Goal: Task Accomplishment & Management: Use online tool/utility

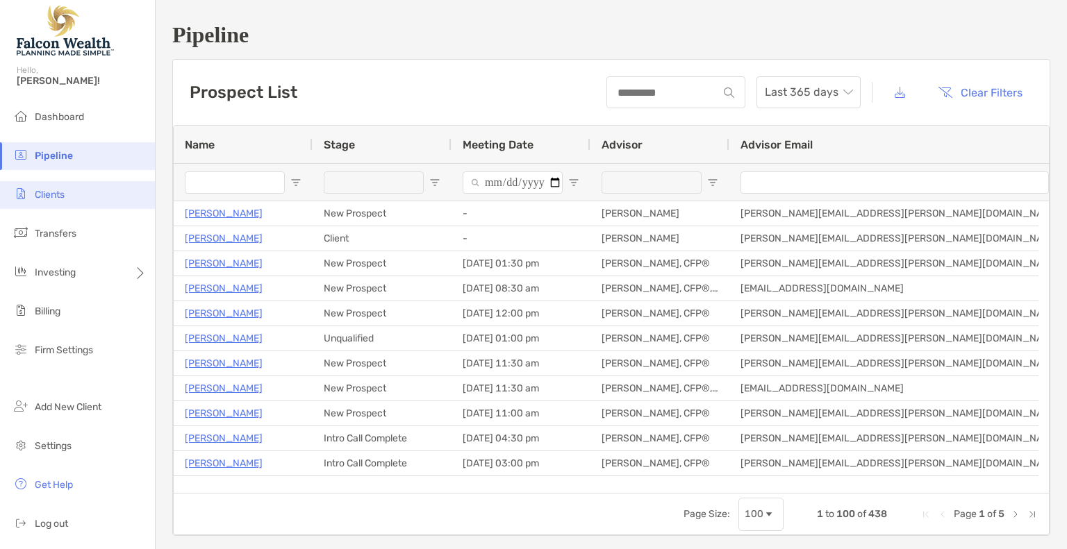
click at [60, 199] on span "Clients" at bounding box center [50, 195] width 30 height 12
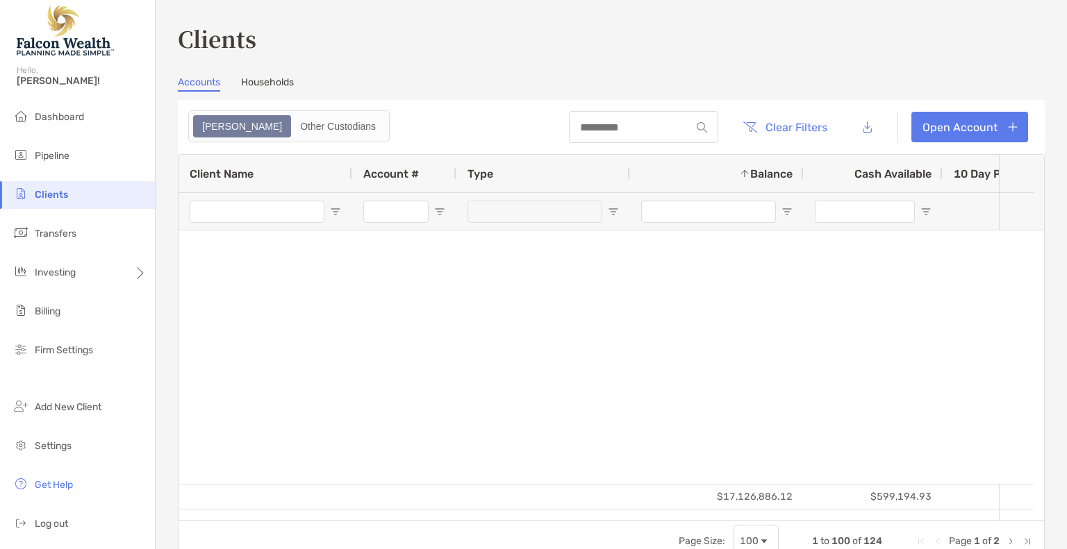
type input "*****"
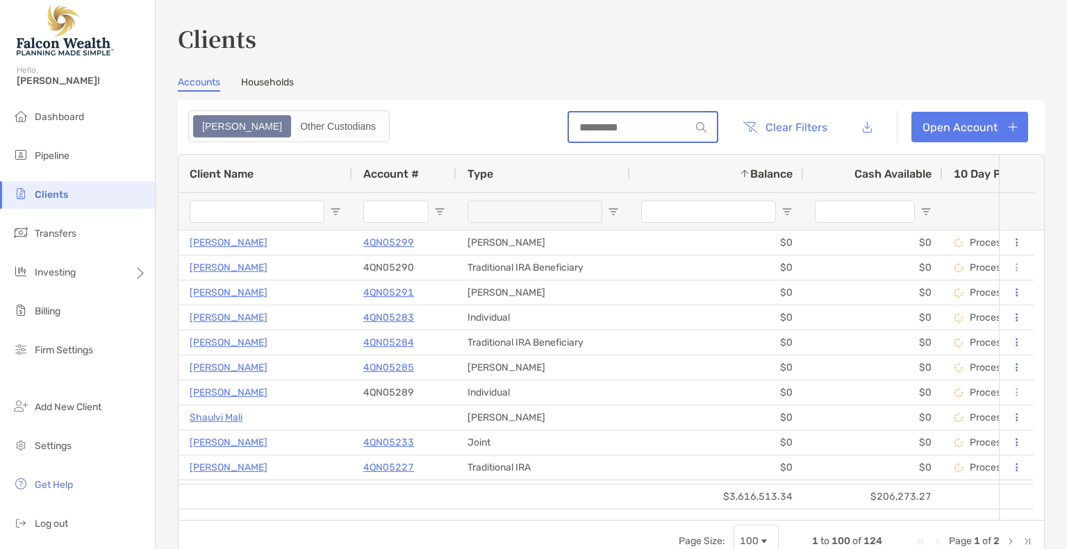
click at [585, 122] on input at bounding box center [630, 128] width 122 height 12
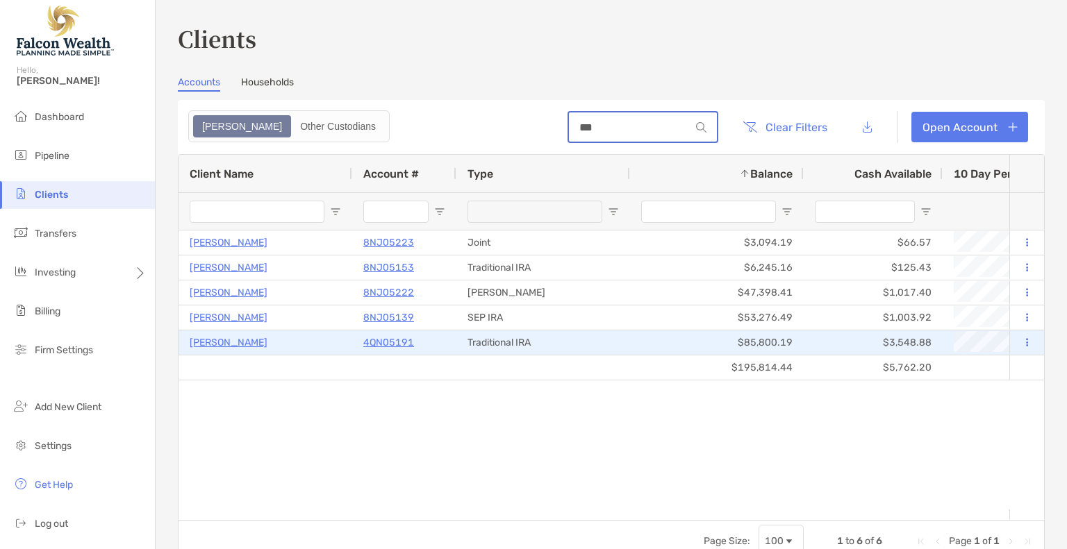
type input "***"
click at [383, 340] on p "4QN05191" at bounding box center [388, 342] width 51 height 17
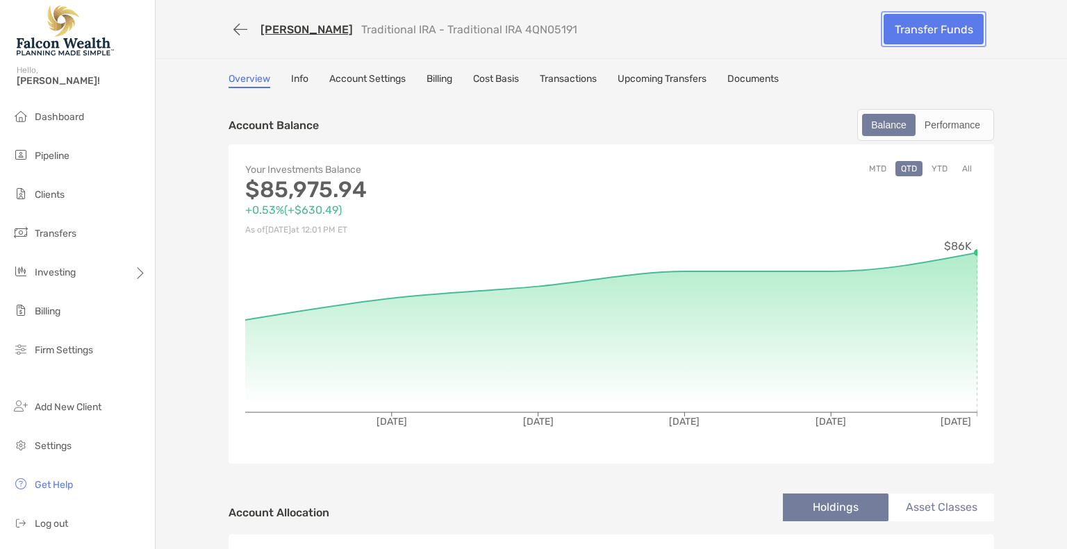
click at [947, 40] on link "Transfer Funds" at bounding box center [933, 29] width 100 height 31
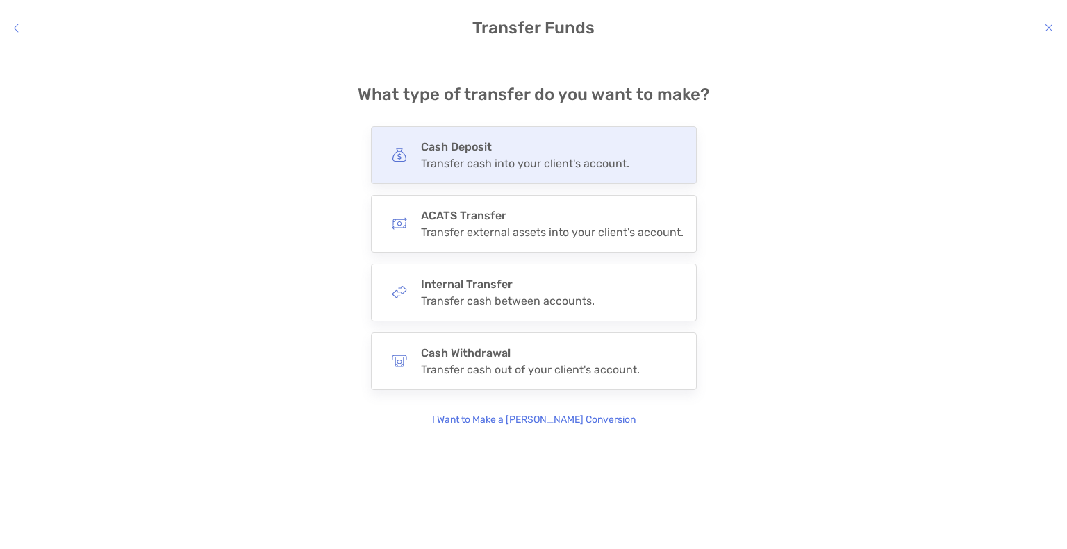
click at [490, 163] on div "Transfer cash into your client's account." at bounding box center [525, 163] width 208 height 13
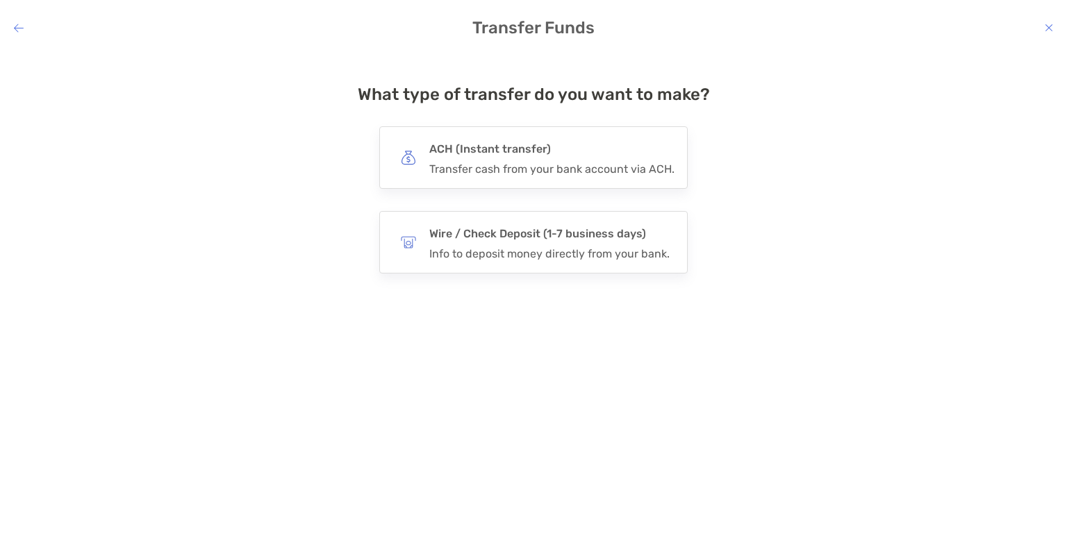
click at [490, 163] on div "Transfer cash from your bank account via ACH." at bounding box center [551, 169] width 245 height 13
click at [0, 0] on input "***" at bounding box center [0, 0] width 0 height 0
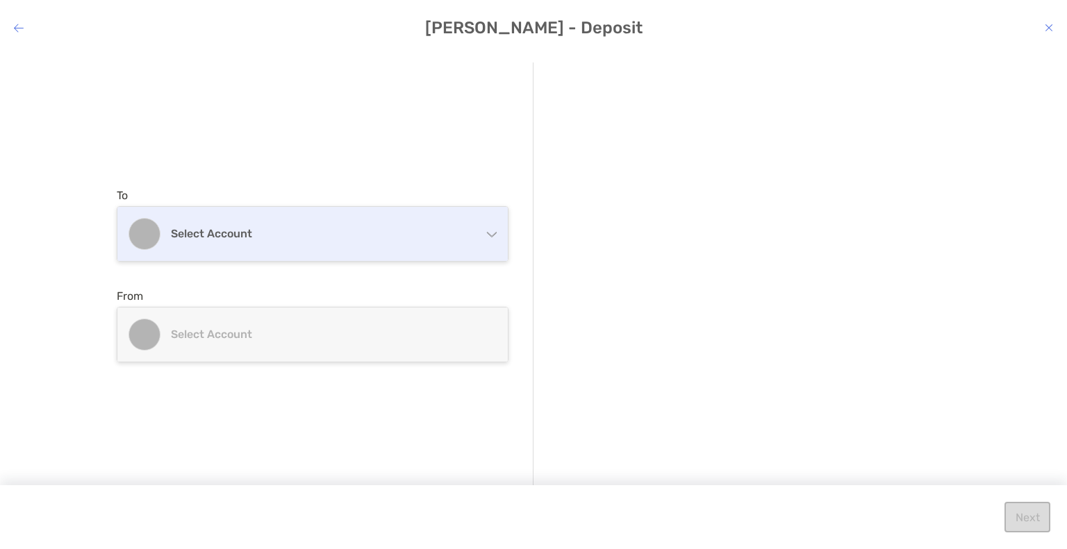
click at [355, 224] on div "Select account" at bounding box center [312, 234] width 390 height 54
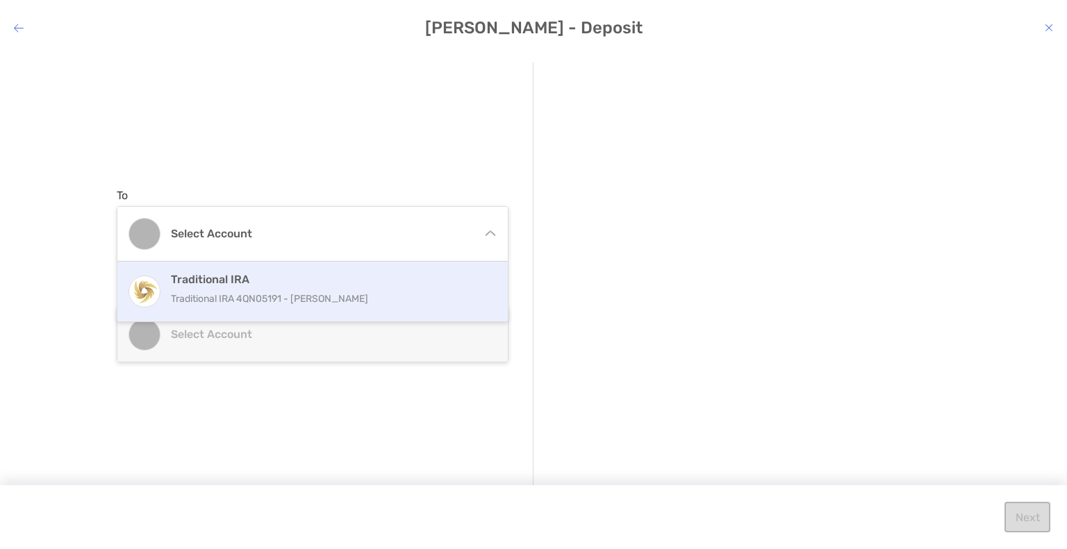
click at [294, 285] on div "Traditional IRA Traditional IRA 4QN05191 - [PERSON_NAME]" at bounding box center [327, 292] width 313 height 38
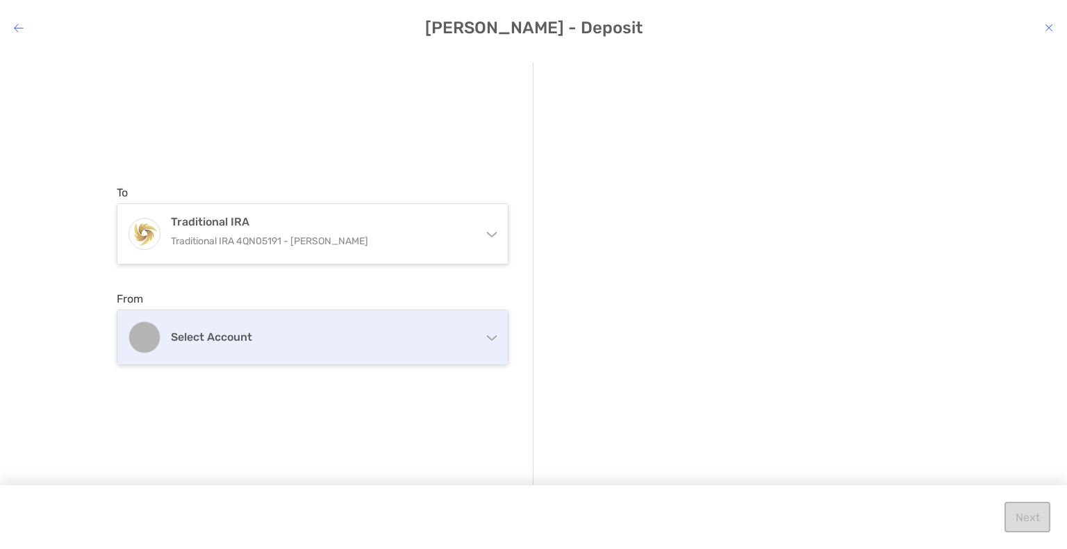
click at [235, 329] on div "Select account" at bounding box center [312, 337] width 390 height 54
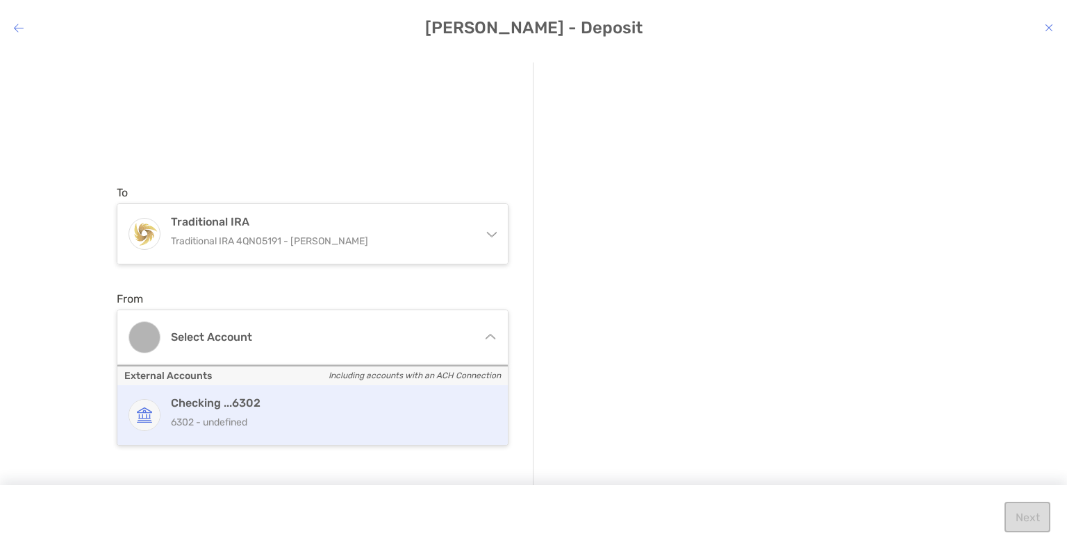
click at [321, 406] on h4 "Checking ...6302" at bounding box center [327, 403] width 313 height 13
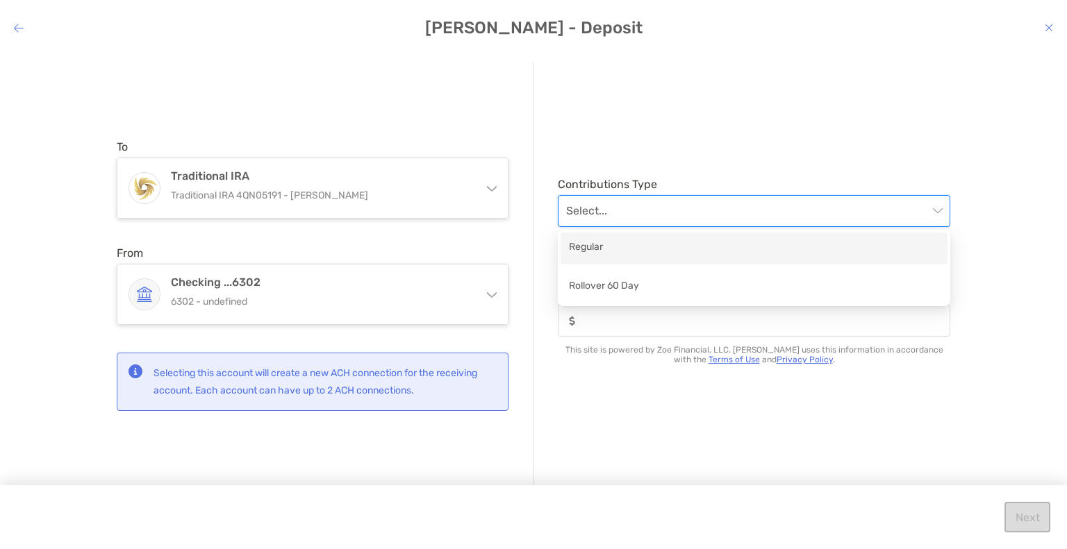
click at [731, 210] on input "modal" at bounding box center [747, 211] width 362 height 31
click at [611, 247] on div "Regular" at bounding box center [754, 248] width 370 height 17
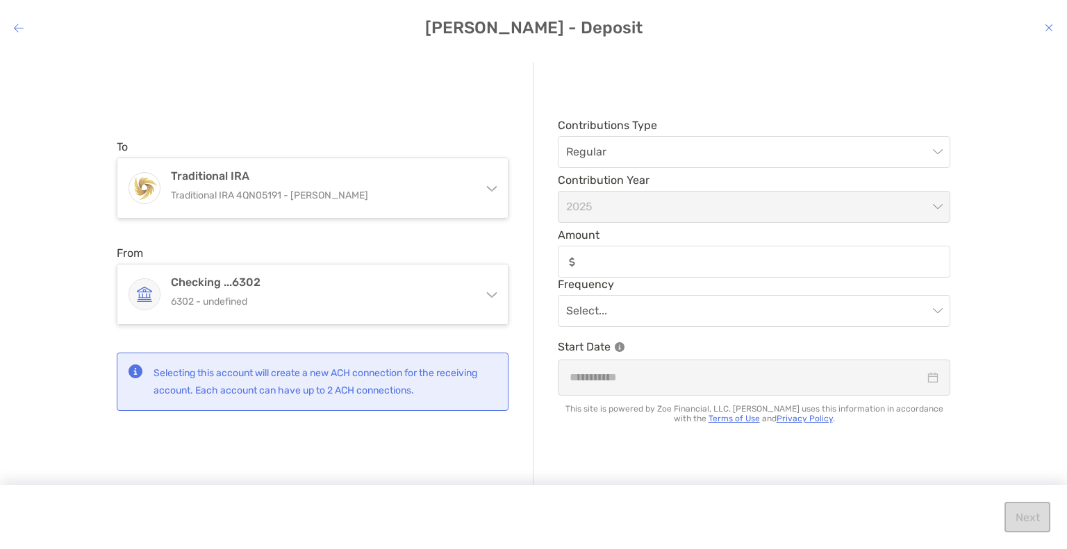
click at [500, 130] on div "To Traditional IRA Traditional IRA 4QN05191 - [PERSON_NAME] Traditional IRA Tra…" at bounding box center [325, 276] width 417 height 426
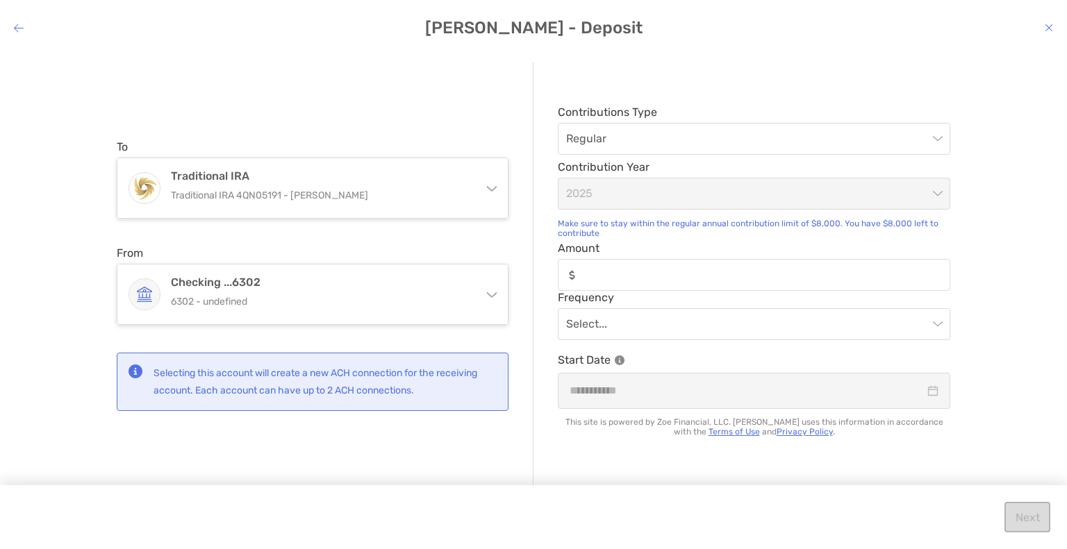
click at [1051, 30] on icon "modal" at bounding box center [1048, 27] width 8 height 11
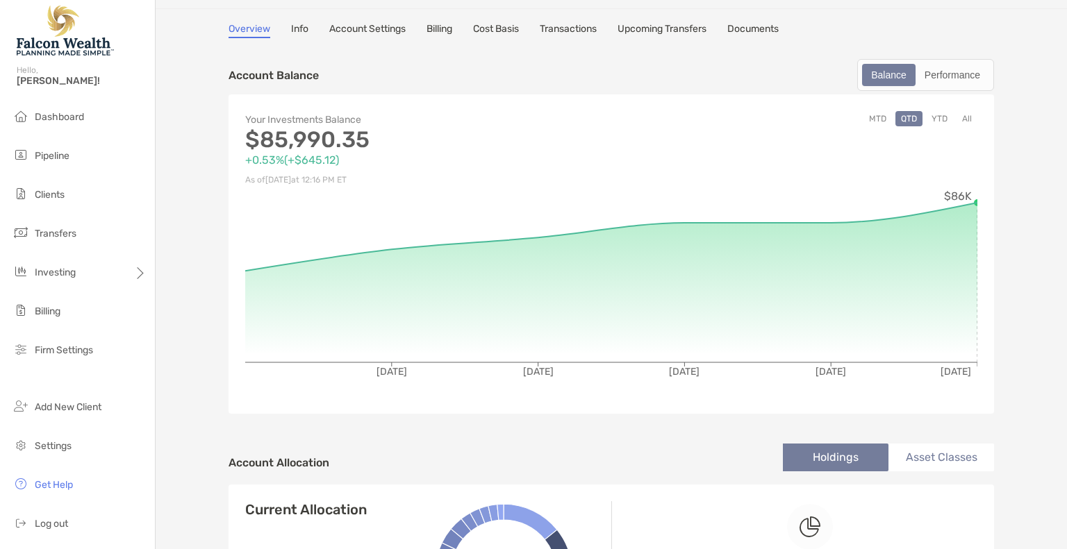
scroll to position [50, 0]
click at [694, 68] on div "Account Balance Balance Performance" at bounding box center [610, 75] width 765 height 32
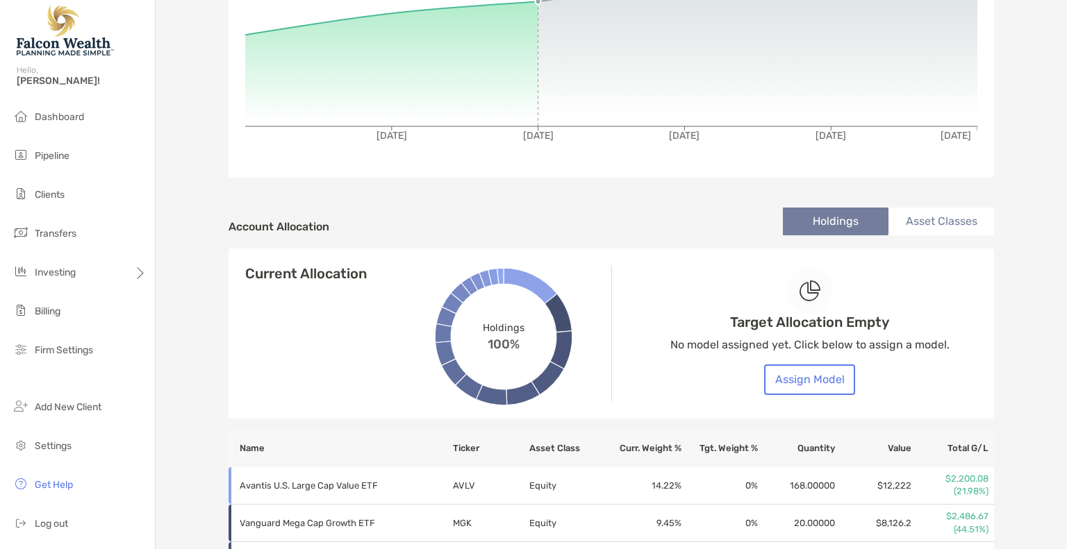
scroll to position [0, 0]
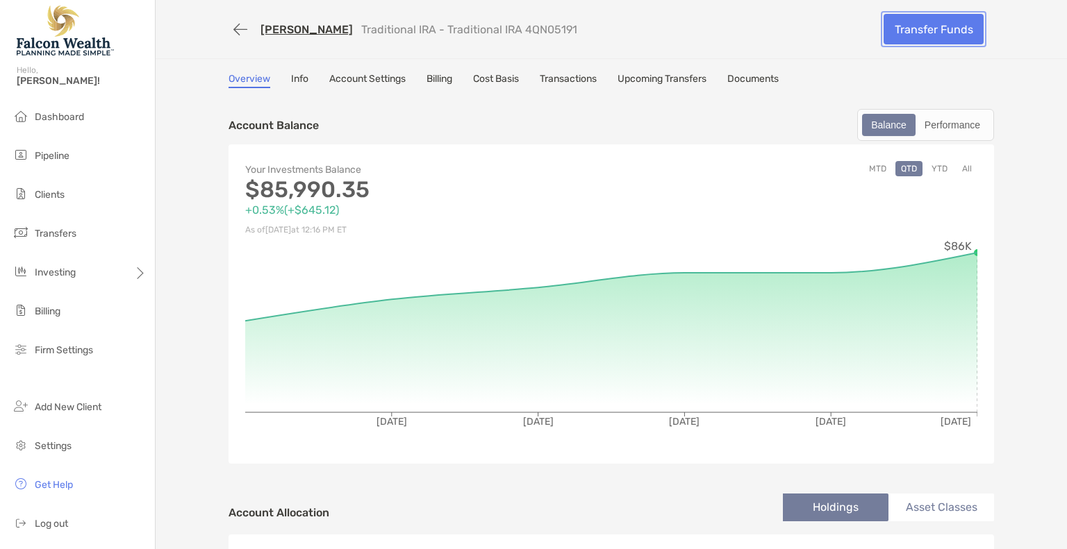
click at [894, 30] on link "Transfer Funds" at bounding box center [933, 29] width 100 height 31
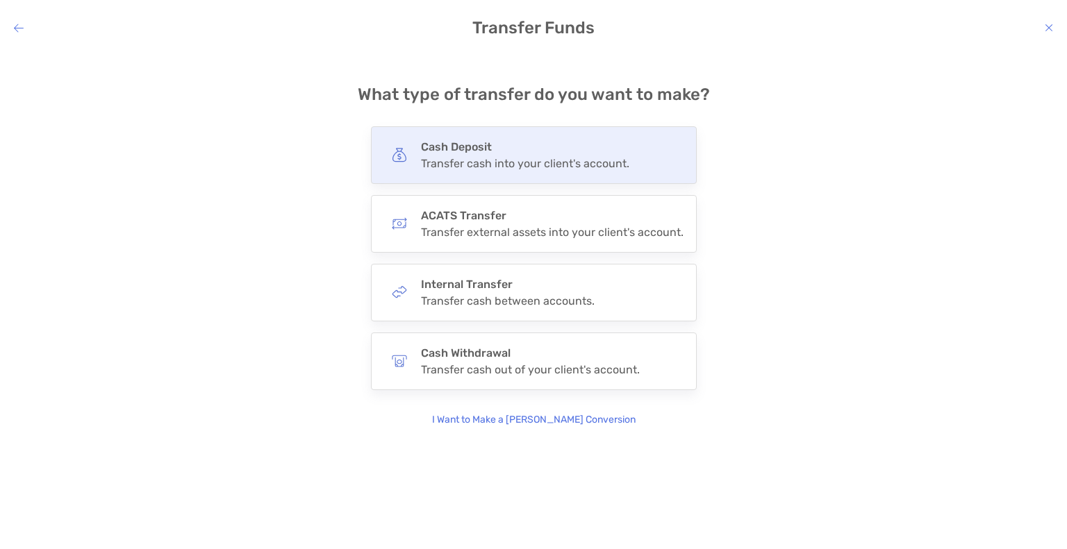
click at [456, 155] on div "Cash Deposit Transfer cash into your client's account." at bounding box center [525, 155] width 208 height 30
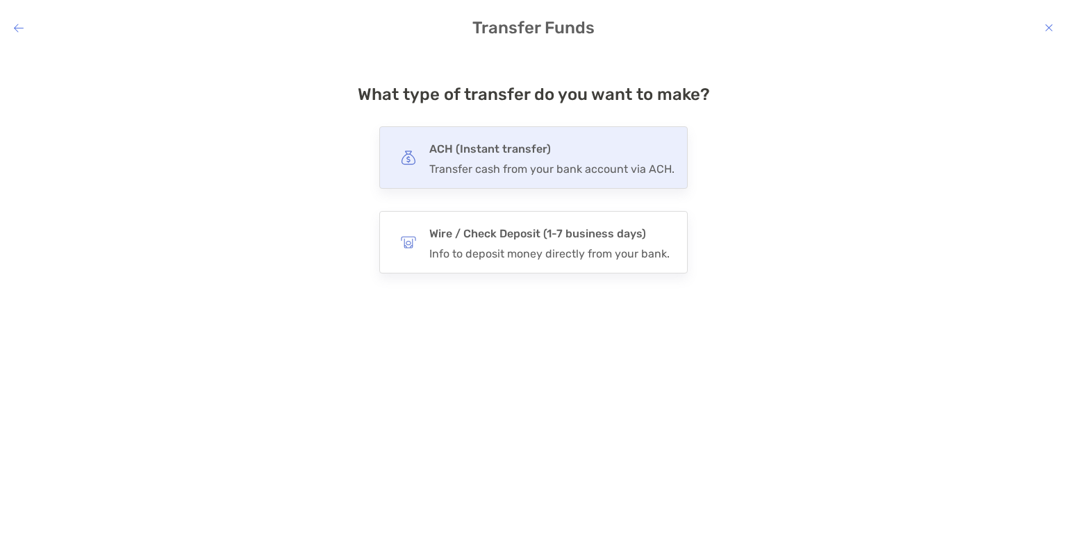
click at [483, 165] on div "Transfer cash from your bank account via ACH." at bounding box center [551, 169] width 245 height 13
click at [0, 0] on input "***" at bounding box center [0, 0] width 0 height 0
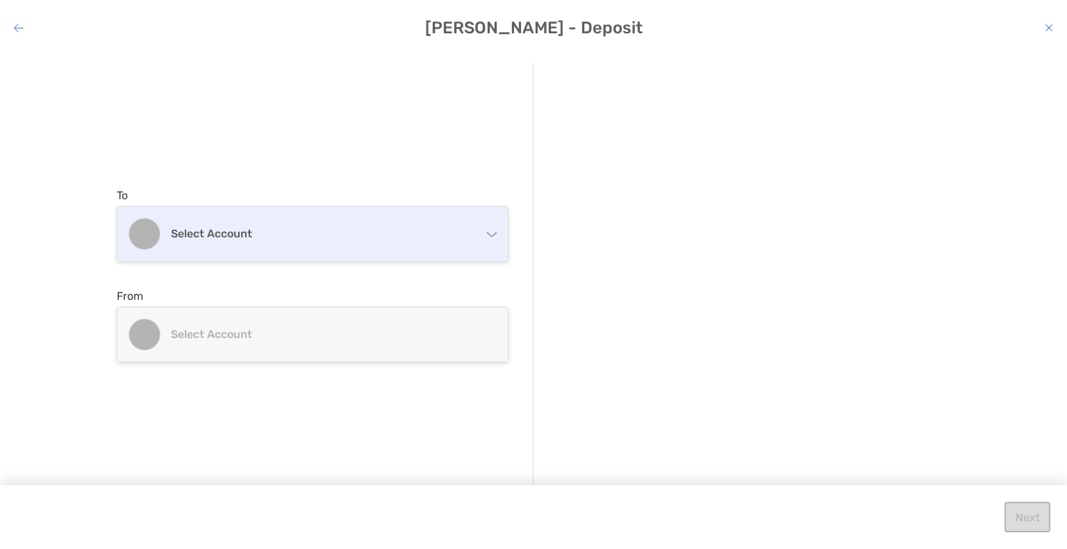
click at [385, 249] on div "Select account" at bounding box center [312, 234] width 390 height 54
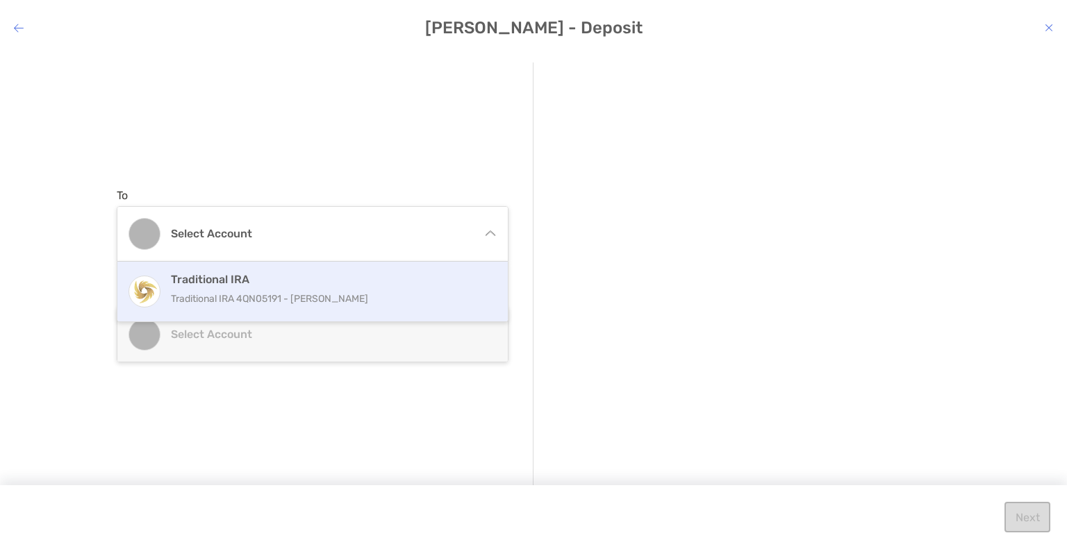
click at [267, 285] on h4 "Traditional IRA" at bounding box center [327, 279] width 313 height 13
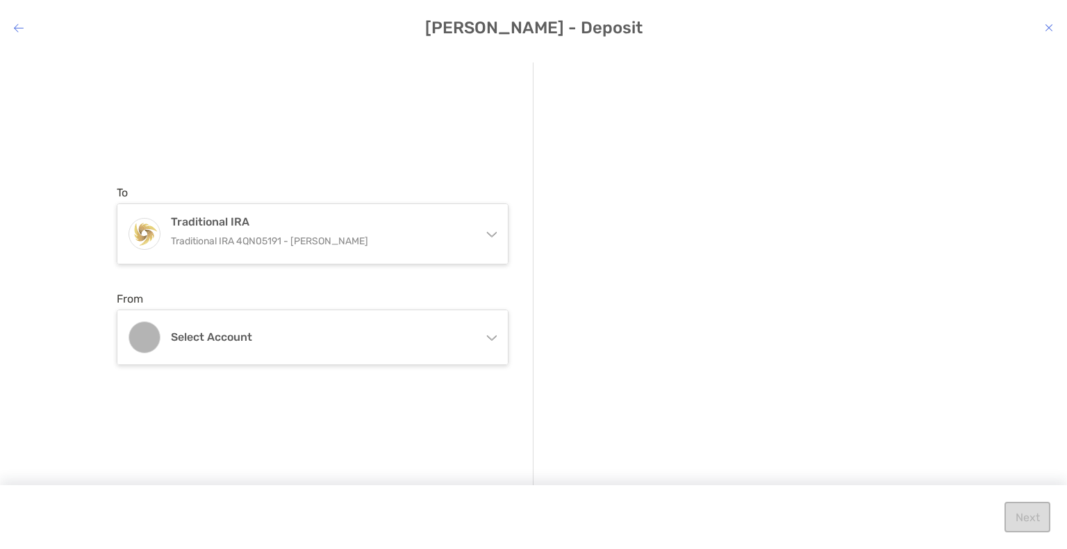
click at [266, 327] on div "Select account" at bounding box center [312, 337] width 390 height 54
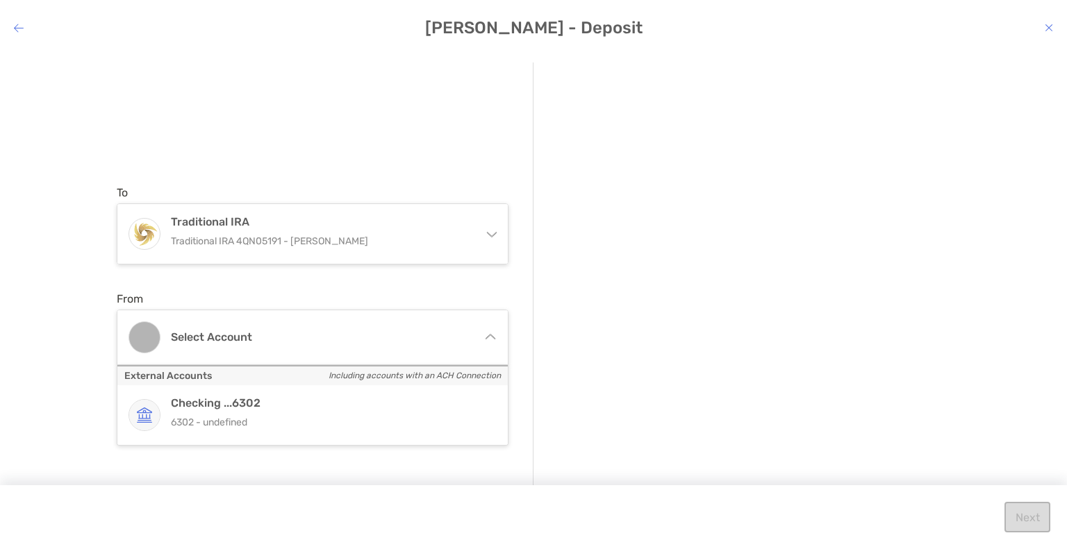
click at [578, 244] on div "modal" at bounding box center [754, 255] width 392 height 32
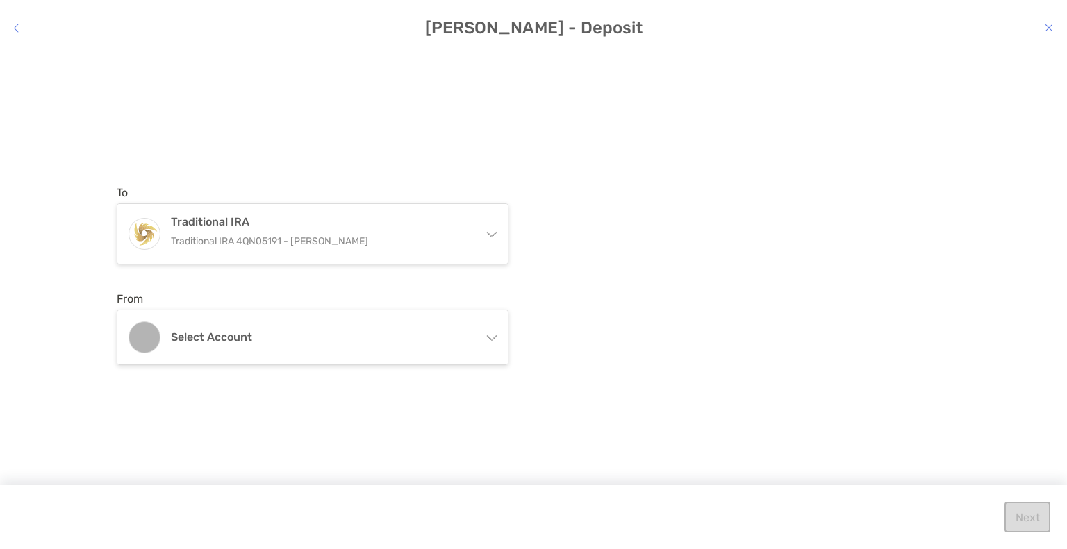
click at [1053, 27] on h4 "[PERSON_NAME] - Deposit" at bounding box center [533, 27] width 1067 height 19
click at [1047, 29] on icon "modal" at bounding box center [1048, 27] width 8 height 11
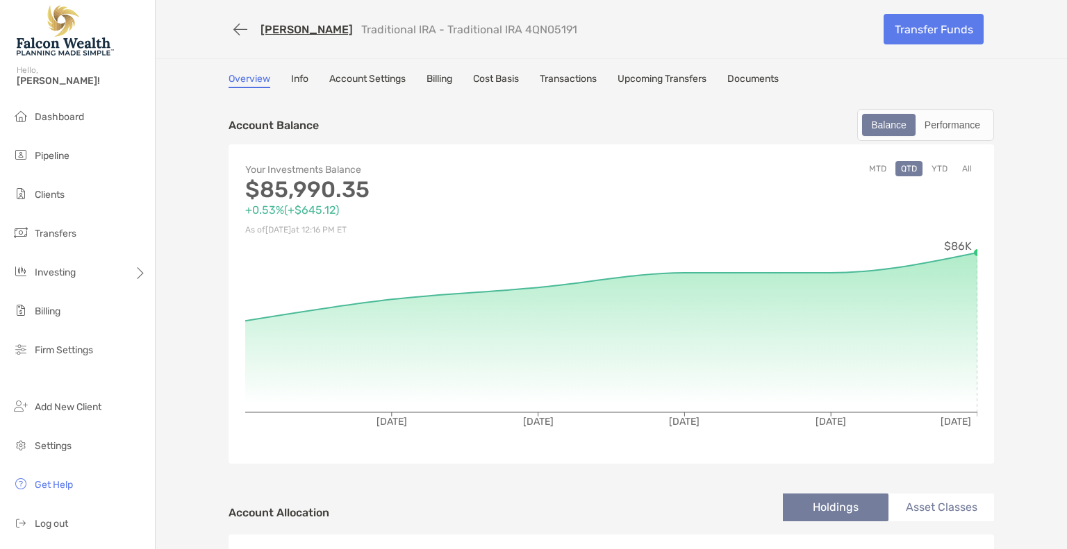
drag, startPoint x: 577, startPoint y: 29, endPoint x: 241, endPoint y: 27, distance: 336.1
click at [241, 27] on div "[PERSON_NAME] Traditional IRA - Traditional IRA 4QN05191" at bounding box center [550, 30] width 644 height 26
copy div "[PERSON_NAME] Traditional IRA - Traditional IRA 4QN05191"
